Goal: Information Seeking & Learning: Check status

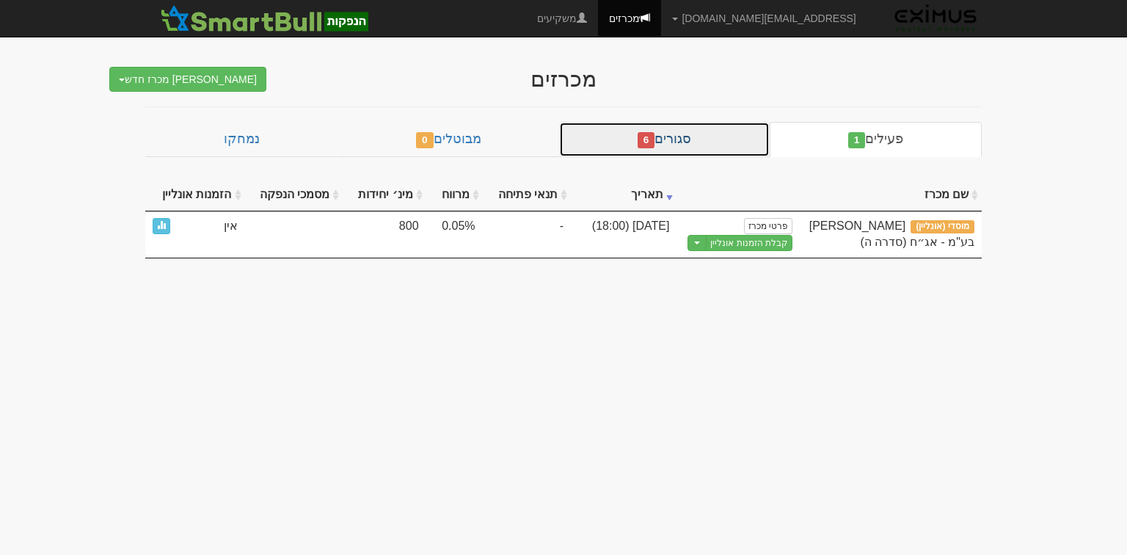
click at [661, 135] on link "סגורים 6" at bounding box center [664, 139] width 211 height 35
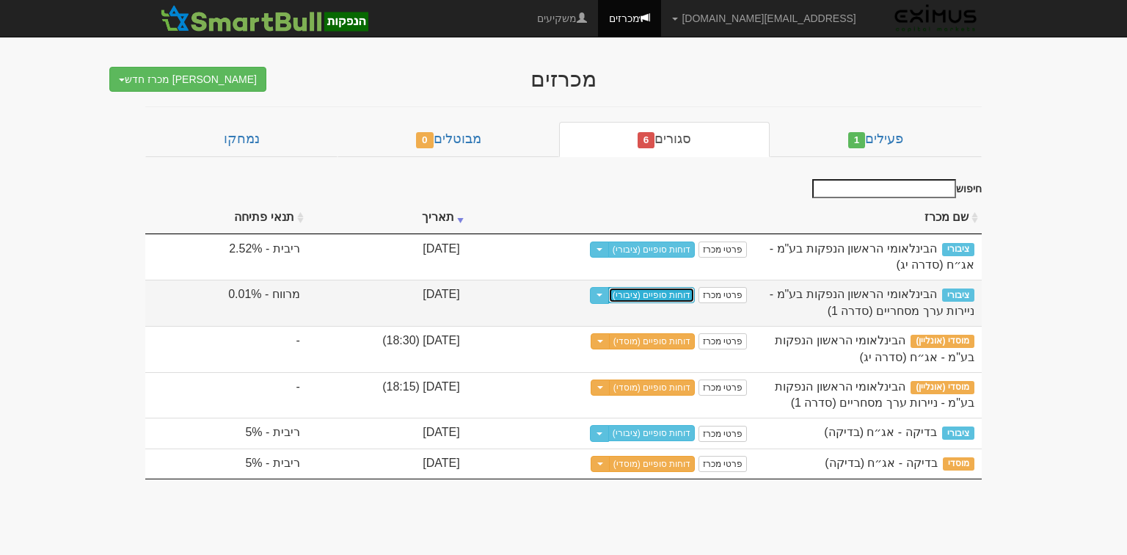
click at [678, 292] on link "דוחות סופיים (ציבורי)" at bounding box center [652, 295] width 87 height 16
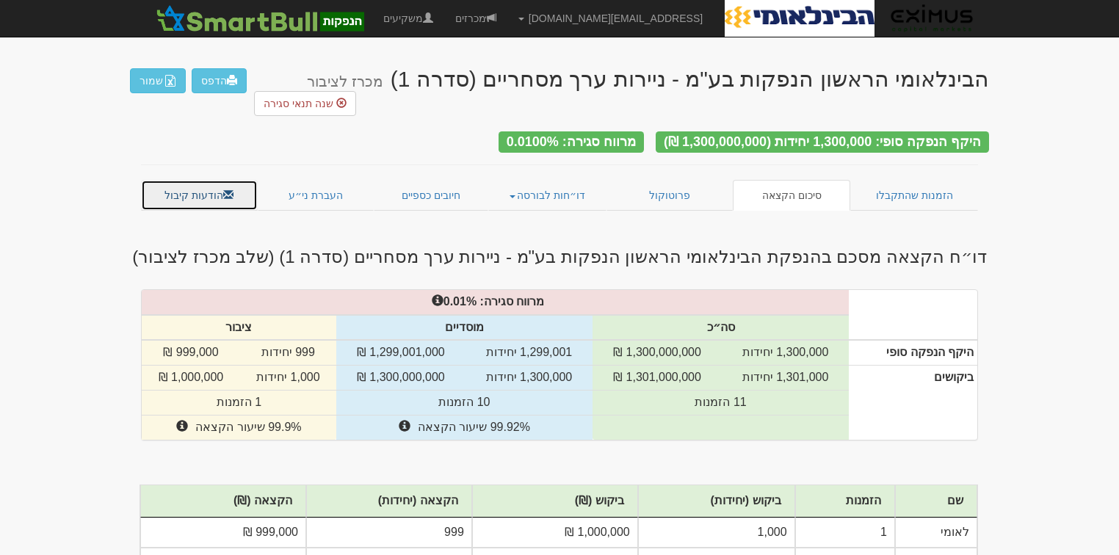
click at [208, 180] on link "הודעות קיבול" at bounding box center [199, 195] width 117 height 31
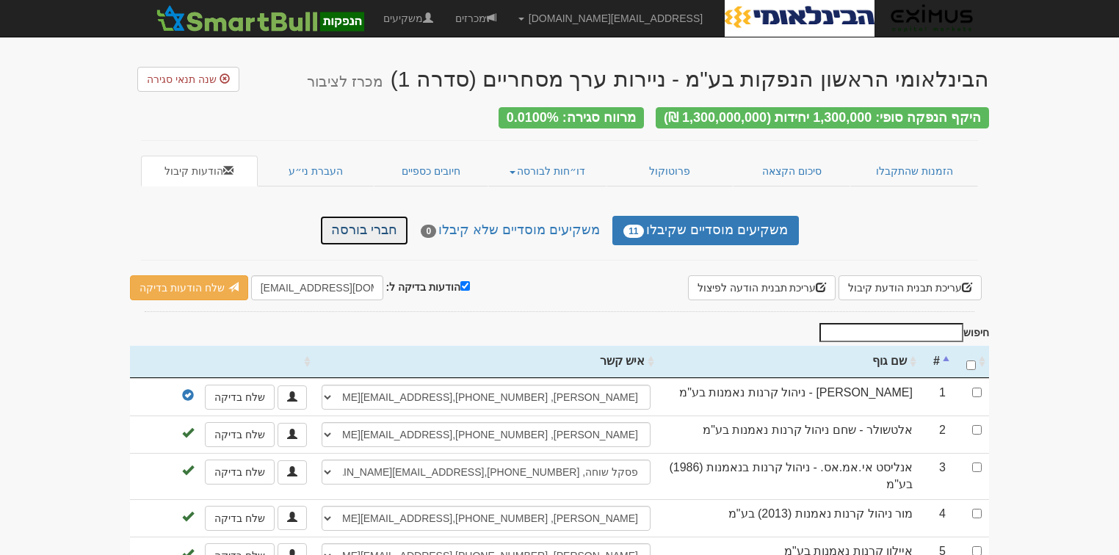
click at [370, 230] on link "חברי בורסה" at bounding box center [364, 230] width 88 height 29
